Goal: Information Seeking & Learning: Learn about a topic

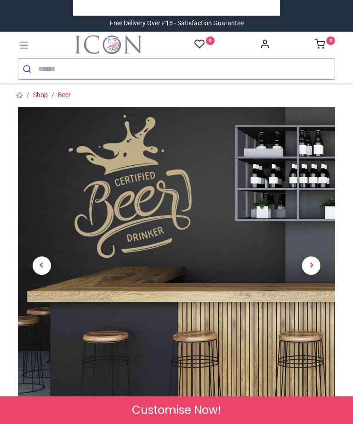
click at [314, 265] on span "Next" at bounding box center [311, 265] width 18 height 18
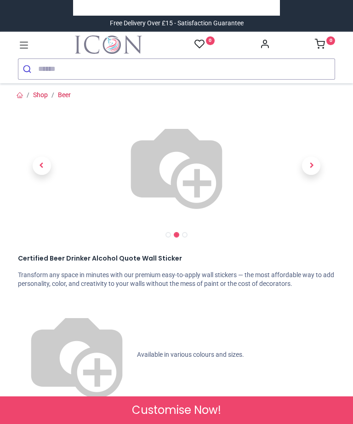
click at [314, 175] on span "Next" at bounding box center [311, 165] width 18 height 18
click at [315, 207] on link at bounding box center [312, 166] width 48 height 82
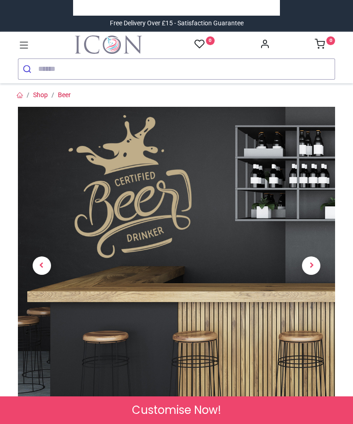
click at [311, 260] on span "Next" at bounding box center [311, 265] width 18 height 18
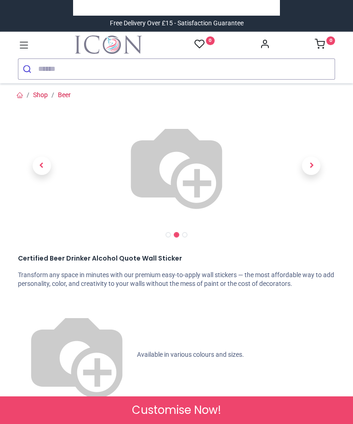
click at [314, 175] on span "Next" at bounding box center [311, 165] width 18 height 18
click at [312, 207] on link at bounding box center [312, 166] width 48 height 82
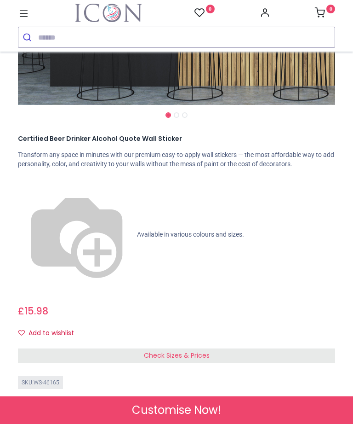
scroll to position [292, 0]
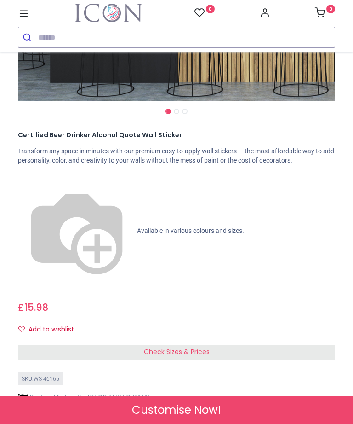
click at [286, 345] on div "Check Sizes & Prices" at bounding box center [176, 352] width 317 height 15
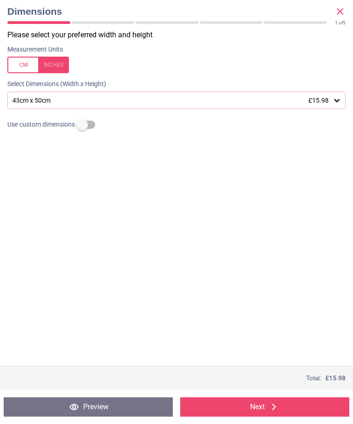
click at [341, 104] on icon at bounding box center [337, 100] width 9 height 9
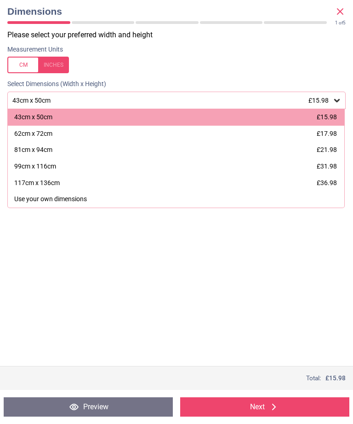
click at [333, 135] on span "£17.98" at bounding box center [327, 133] width 20 height 7
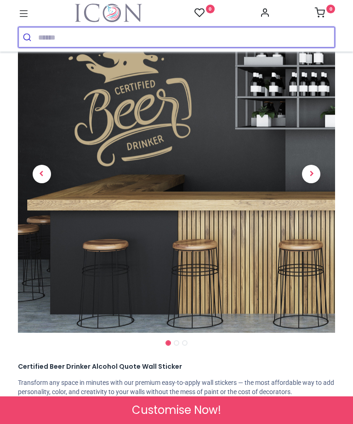
scroll to position [47, 0]
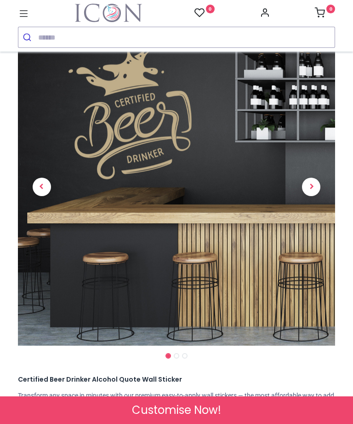
click at [309, 189] on span "Next" at bounding box center [311, 187] width 18 height 18
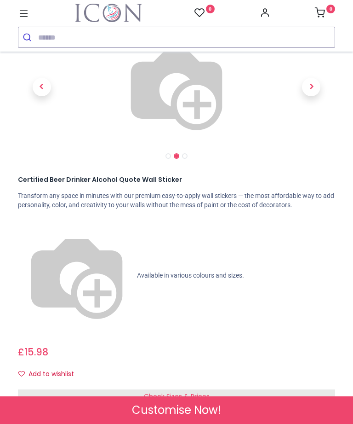
click at [315, 96] on span "Next" at bounding box center [311, 87] width 18 height 18
click at [314, 128] on link at bounding box center [312, 87] width 48 height 82
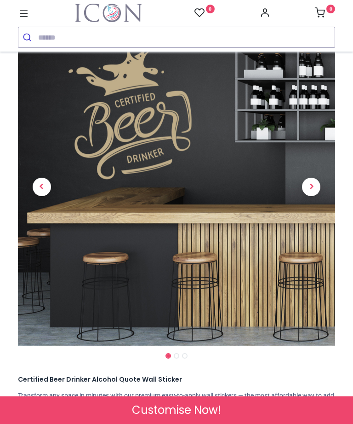
click at [313, 182] on span "Next" at bounding box center [311, 187] width 18 height 18
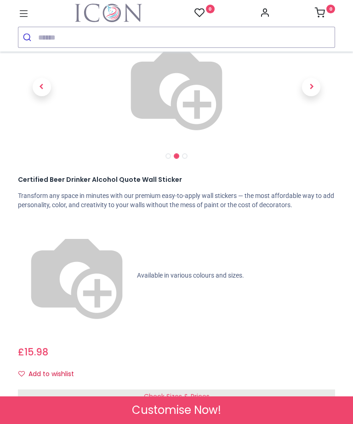
click at [308, 96] on span "Next" at bounding box center [311, 87] width 18 height 18
click at [310, 128] on link at bounding box center [312, 87] width 48 height 82
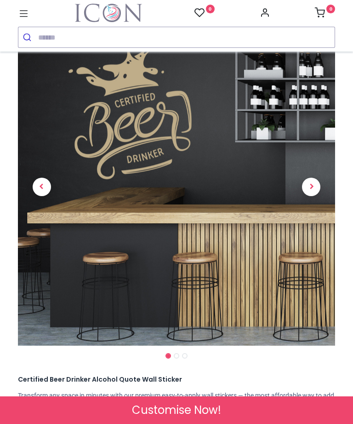
click at [314, 182] on span "Next" at bounding box center [311, 187] width 18 height 18
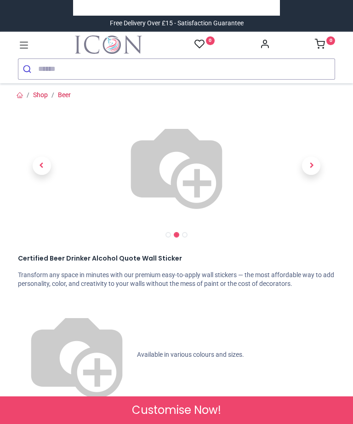
scroll to position [0, 0]
click at [311, 175] on span "Next" at bounding box center [311, 165] width 18 height 18
click at [308, 175] on span "Next" at bounding box center [311, 165] width 18 height 18
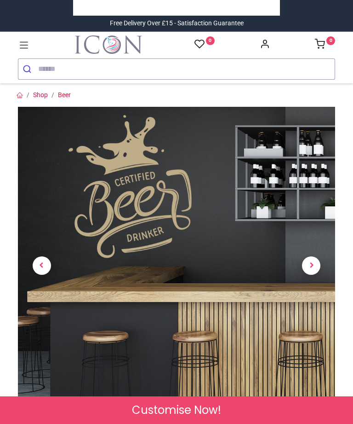
click at [26, 49] on icon at bounding box center [24, 45] width 12 height 12
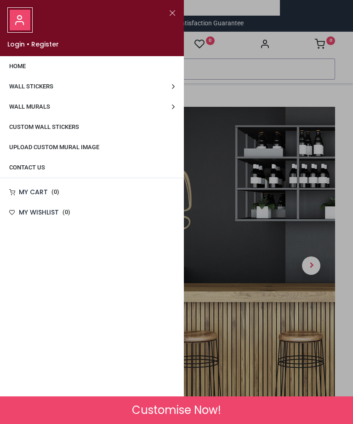
click at [176, 88] on link "Wall Stickers" at bounding box center [92, 86] width 184 height 20
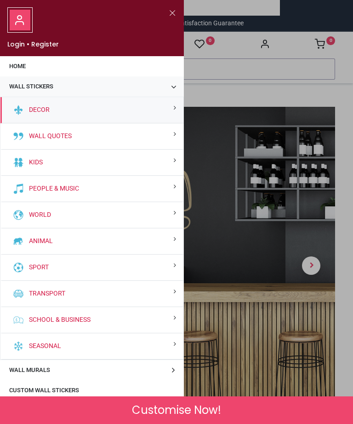
click at [177, 188] on div "People & Music" at bounding box center [91, 189] width 183 height 26
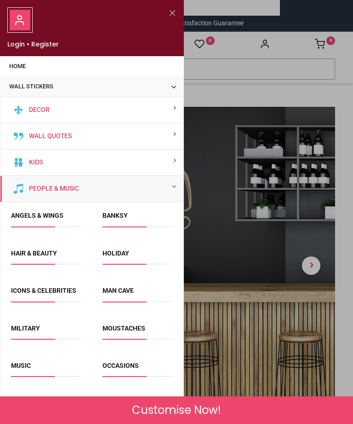
click at [175, 137] on div "Wall Quotes" at bounding box center [91, 136] width 183 height 26
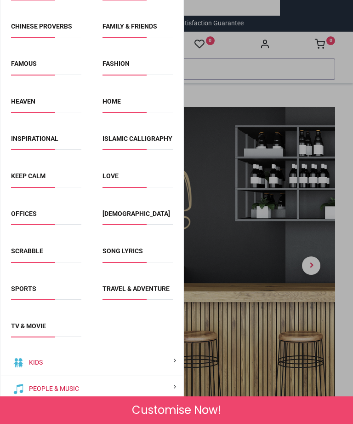
scroll to position [174, 0]
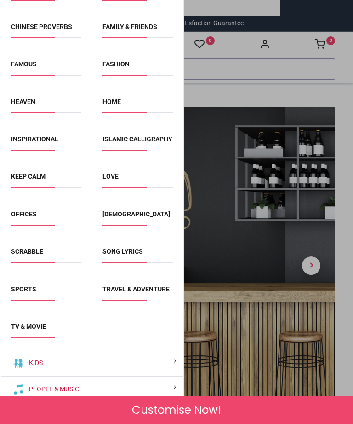
click at [46, 330] on link "TV & Movie" at bounding box center [28, 325] width 35 height 7
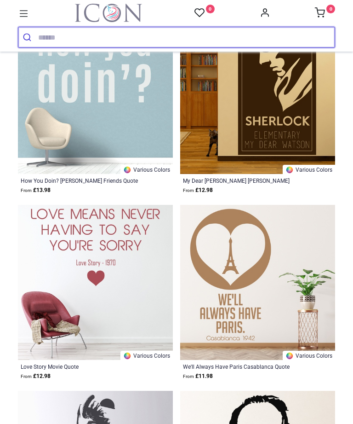
scroll to position [2223, 0]
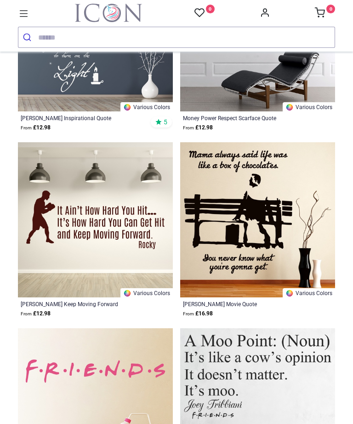
scroll to position [240, 0]
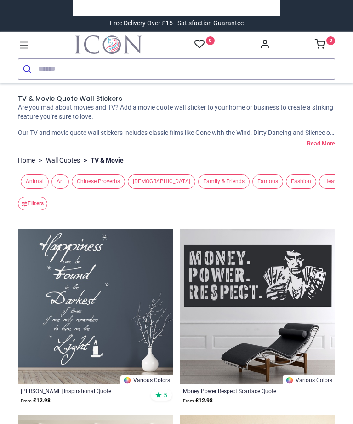
click at [209, 179] on span "Family & Friends" at bounding box center [224, 181] width 52 height 14
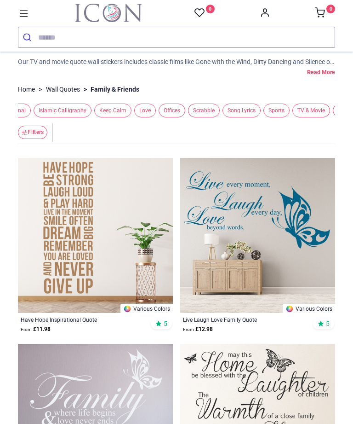
scroll to position [0, 391]
click at [221, 110] on span "Song Lyrics" at bounding box center [240, 111] width 38 height 14
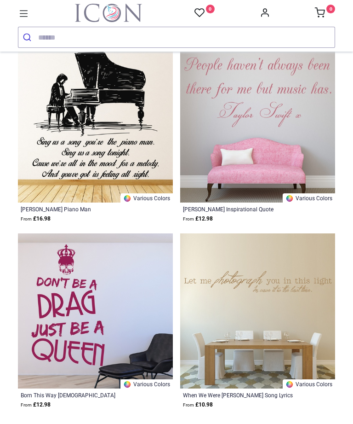
scroll to position [2385, 0]
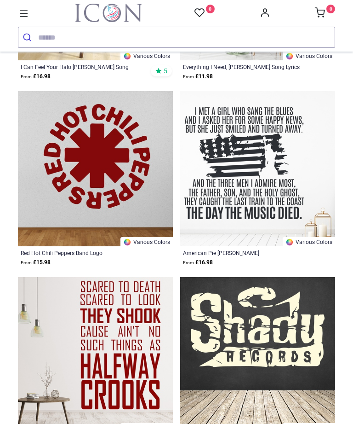
scroll to position [4199, 0]
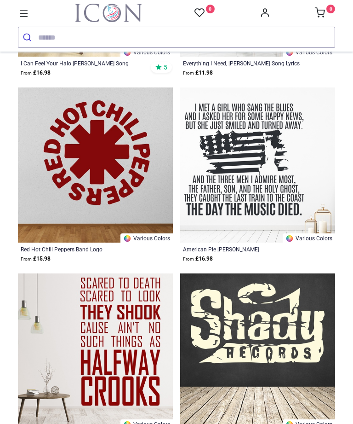
click at [328, 191] on img at bounding box center [257, 164] width 155 height 155
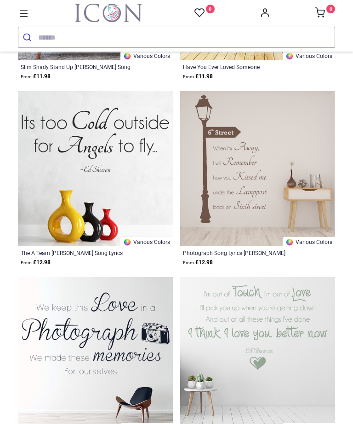
scroll to position [4939, 0]
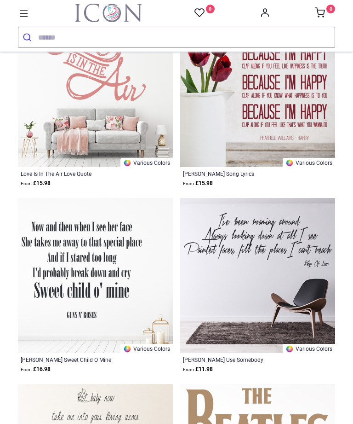
scroll to position [7065, 0]
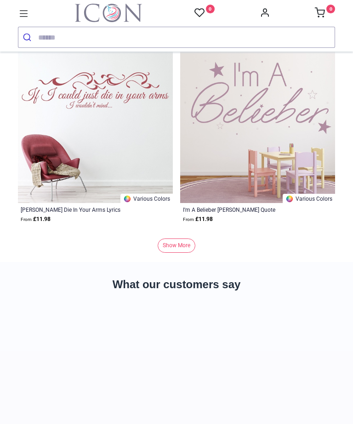
scroll to position [10402, 0]
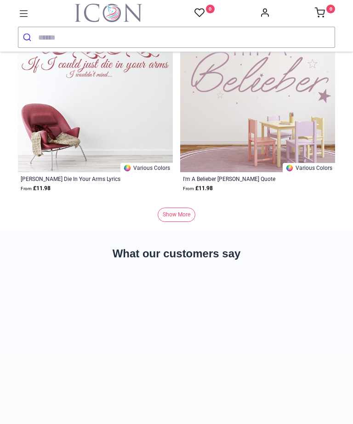
click at [186, 215] on link "Show More" at bounding box center [177, 214] width 38 height 14
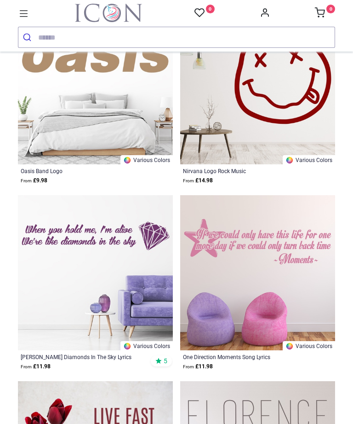
scroll to position [11897, 0]
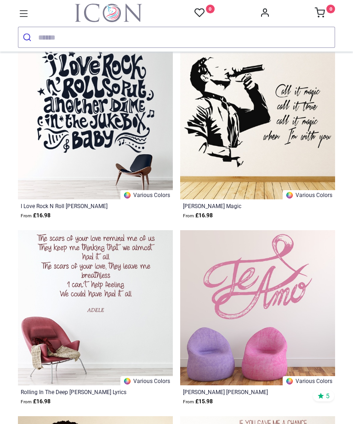
scroll to position [15028, 0]
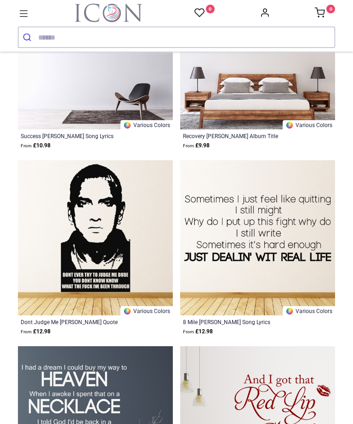
scroll to position [17694, 0]
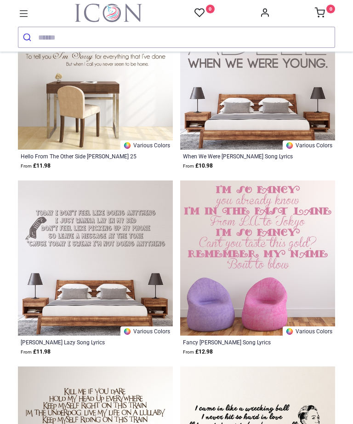
scroll to position [20282, 0]
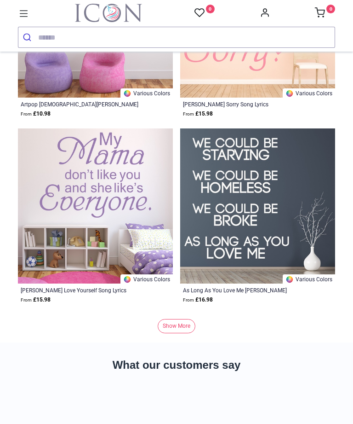
scroll to position [23301, 0]
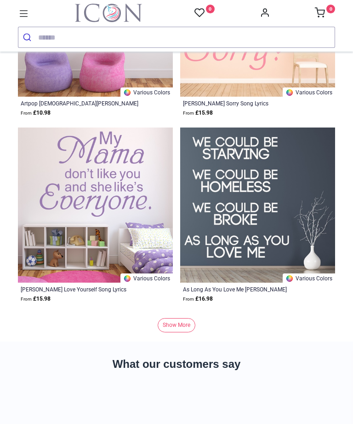
click at [187, 327] on link "Show More" at bounding box center [177, 325] width 38 height 14
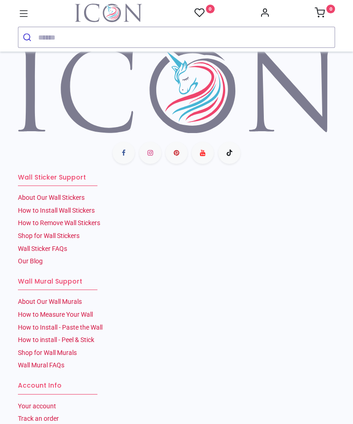
scroll to position [24381, 0]
